Goal: Navigation & Orientation: Find specific page/section

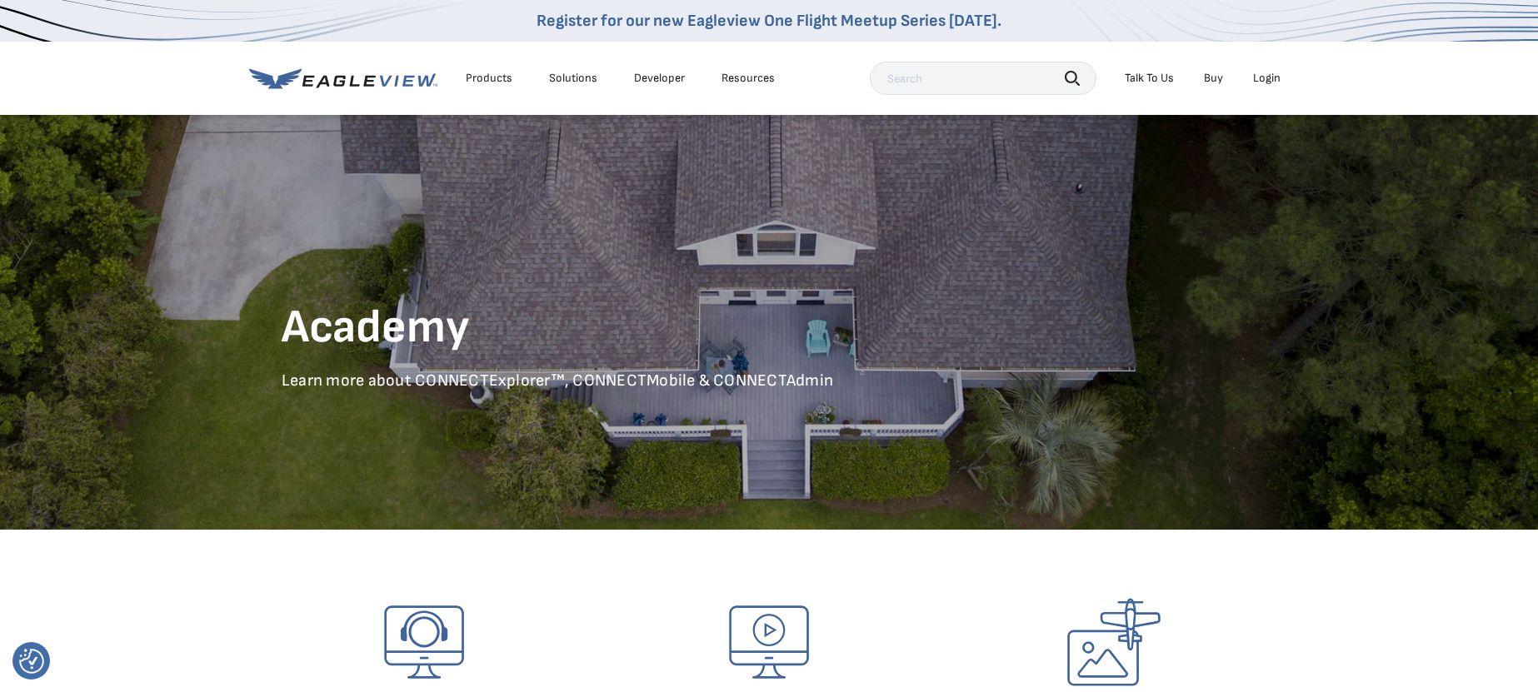
click at [1271, 77] on div "Login" at bounding box center [1266, 78] width 27 height 15
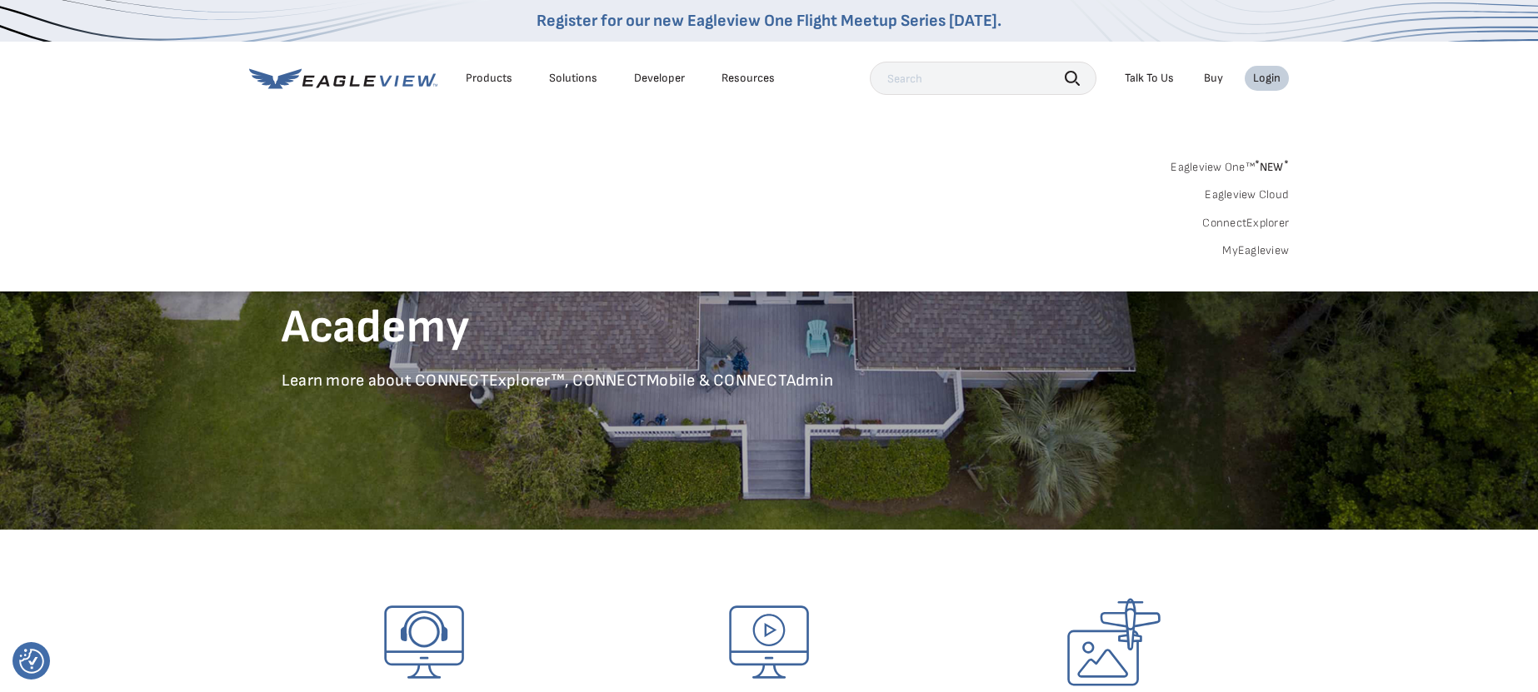
click at [1266, 72] on div "Login" at bounding box center [1266, 78] width 27 height 15
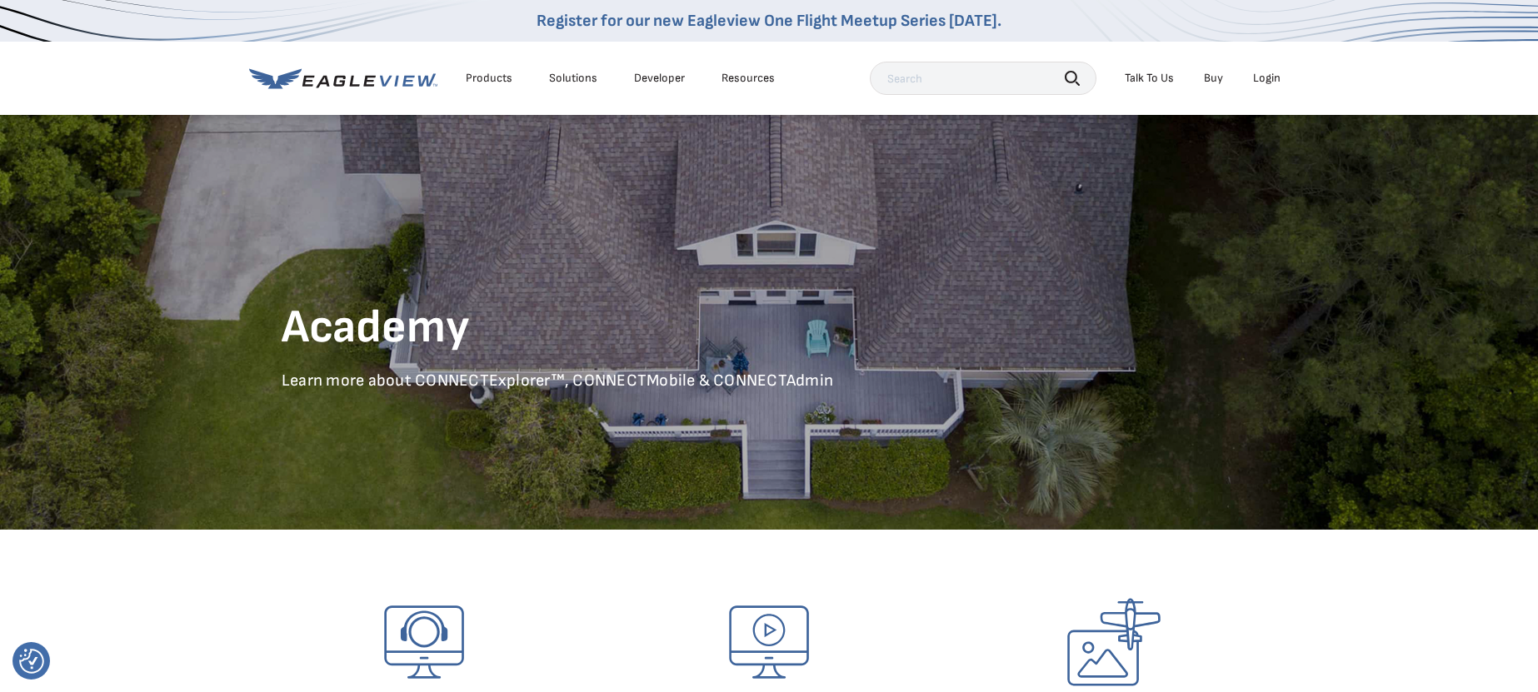
click at [1266, 76] on div "Login" at bounding box center [1266, 78] width 27 height 15
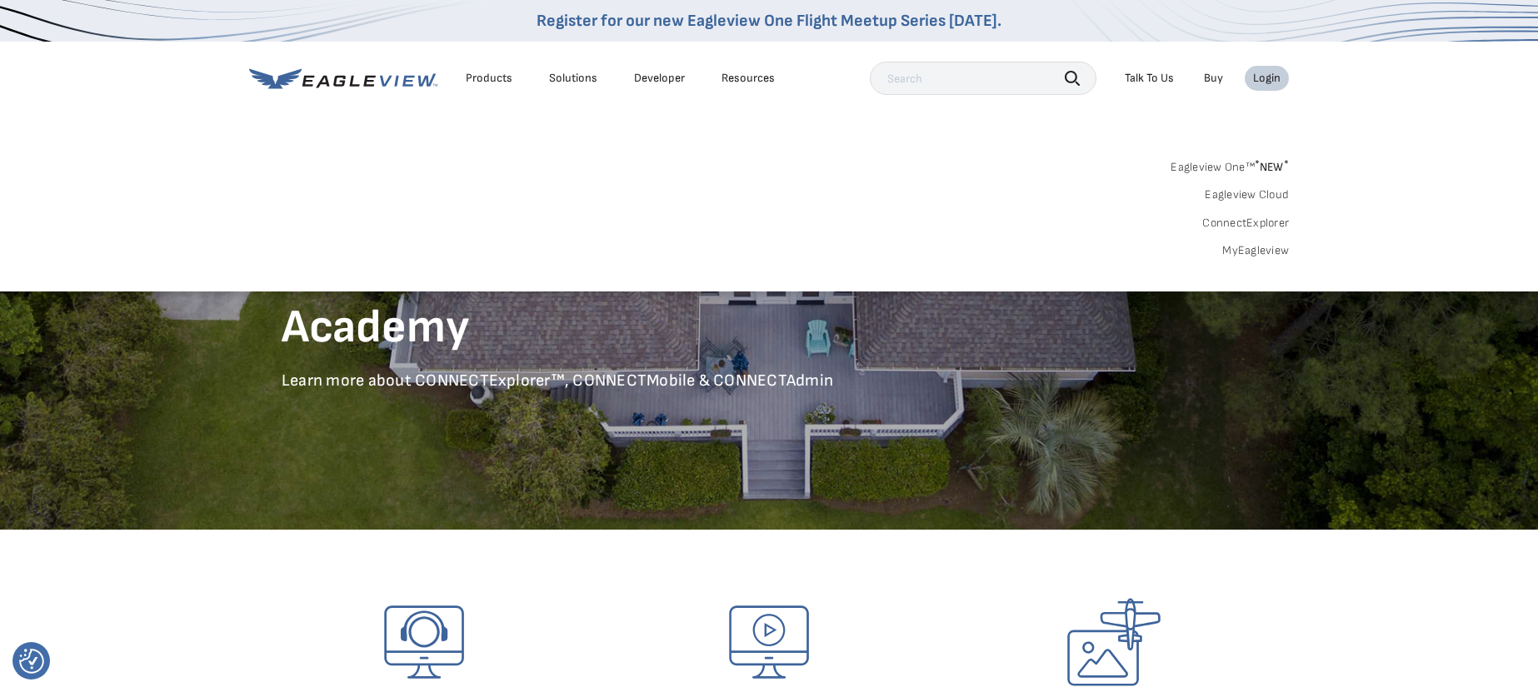
click at [763, 147] on div "Search Products Our Product Areas Imagery 1-Inch GSD Aerial Imagery *" at bounding box center [769, 213] width 1538 height 157
click at [690, 188] on div "Eagleview One™ * NEW * Eagleview Cloud ConnectExplorer MyEagleview" at bounding box center [769, 206] width 1040 height 103
click at [612, 207] on div "Eagleview One™ * NEW * Eagleview Cloud ConnectExplorer MyEagleview" at bounding box center [769, 206] width 1040 height 103
click at [552, 200] on div "Eagleview One™ * NEW * Eagleview Cloud ConnectExplorer MyEagleview" at bounding box center [769, 206] width 1040 height 103
drag, startPoint x: 537, startPoint y: 202, endPoint x: 497, endPoint y: 213, distance: 42.5
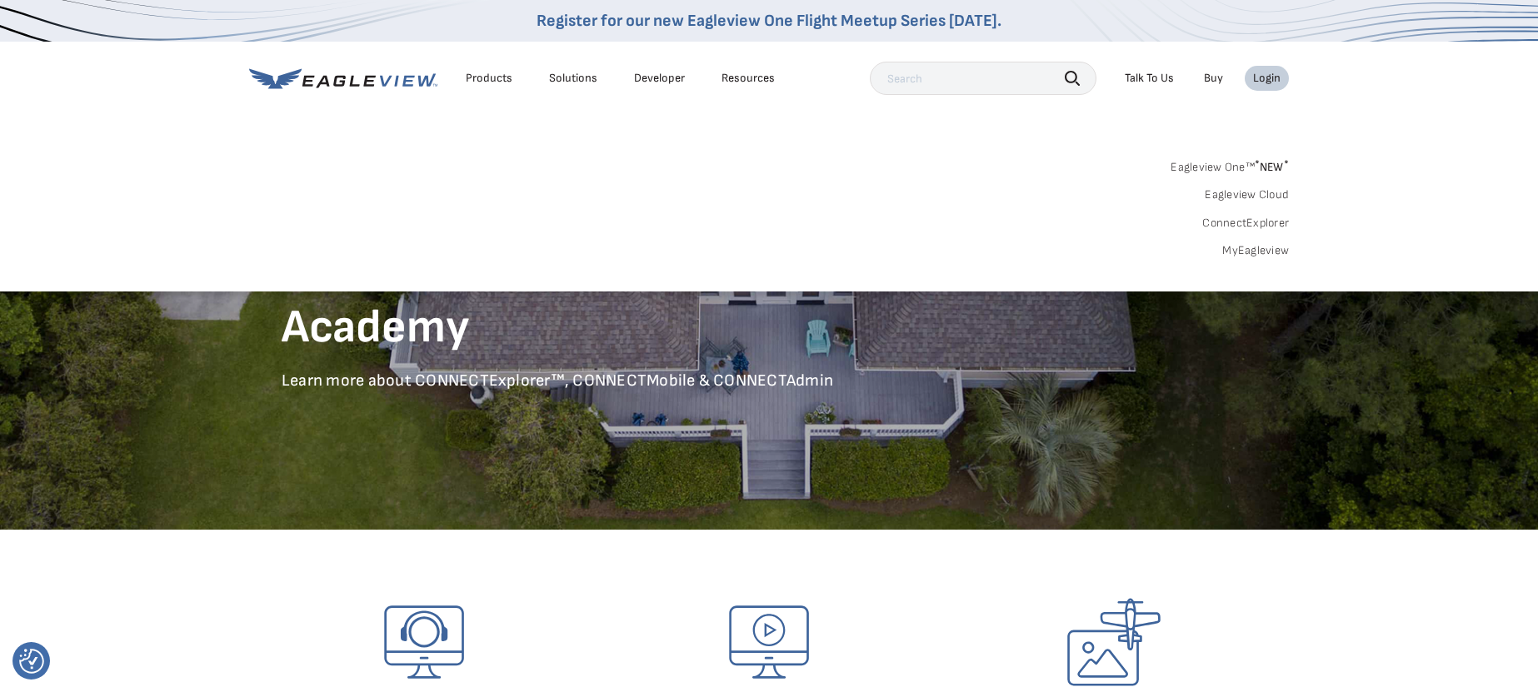
click at [499, 212] on div "Eagleview One™ * NEW * Eagleview Cloud ConnectExplorer MyEagleview" at bounding box center [769, 206] width 1040 height 103
drag, startPoint x: 497, startPoint y: 213, endPoint x: 492, endPoint y: 225, distance: 12.4
click at [492, 224] on div "Eagleview One™ * NEW * Eagleview Cloud ConnectExplorer MyEagleview" at bounding box center [769, 206] width 1040 height 103
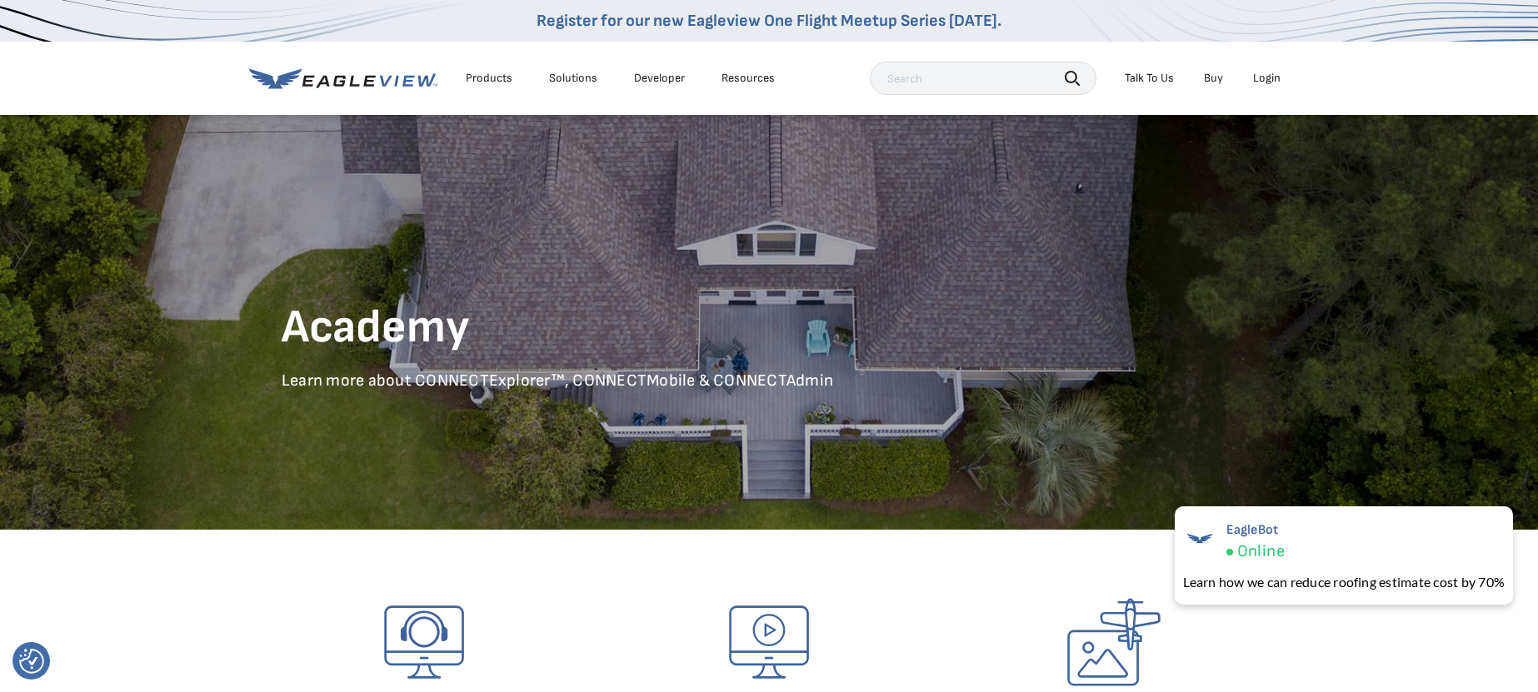
click at [1264, 78] on div "Login" at bounding box center [1266, 78] width 27 height 15
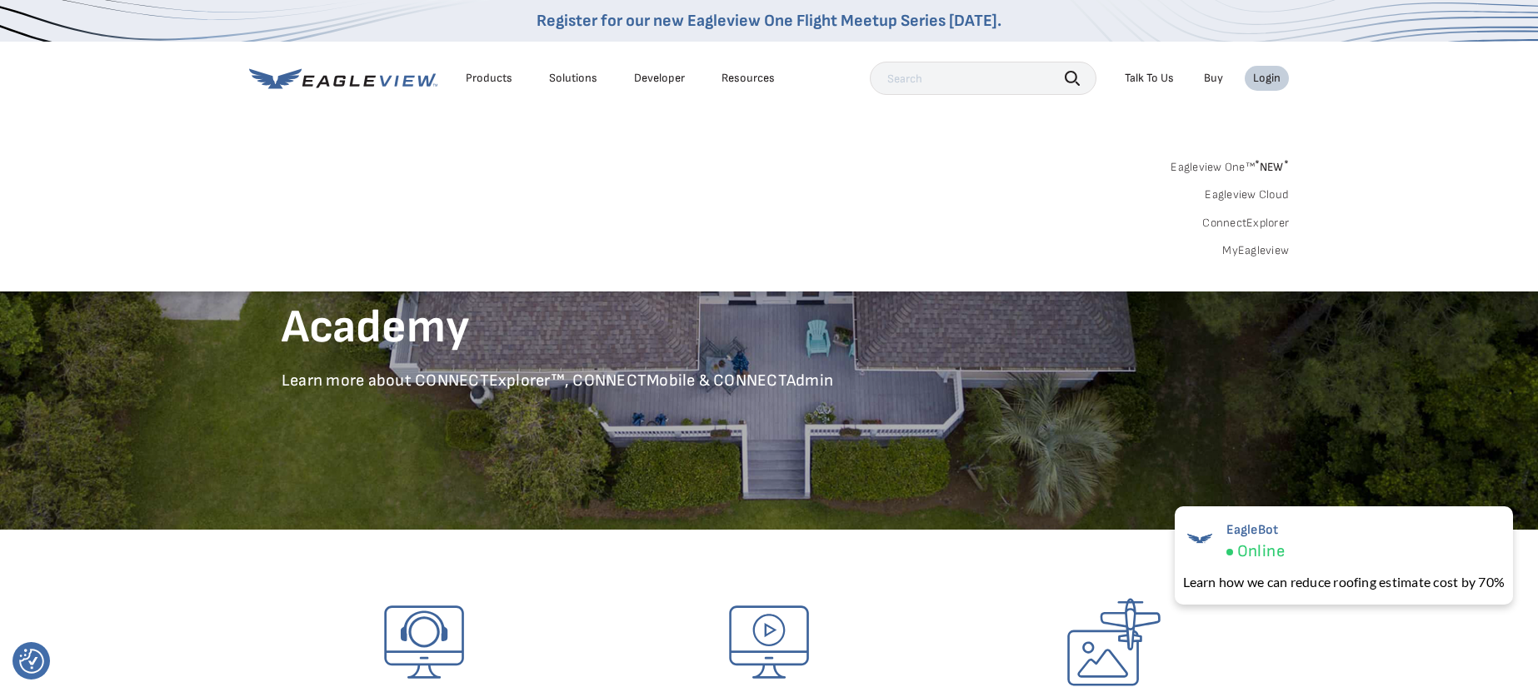
click at [1262, 220] on link "ConnectExplorer" at bounding box center [1245, 223] width 87 height 15
